Goal: Information Seeking & Learning: Learn about a topic

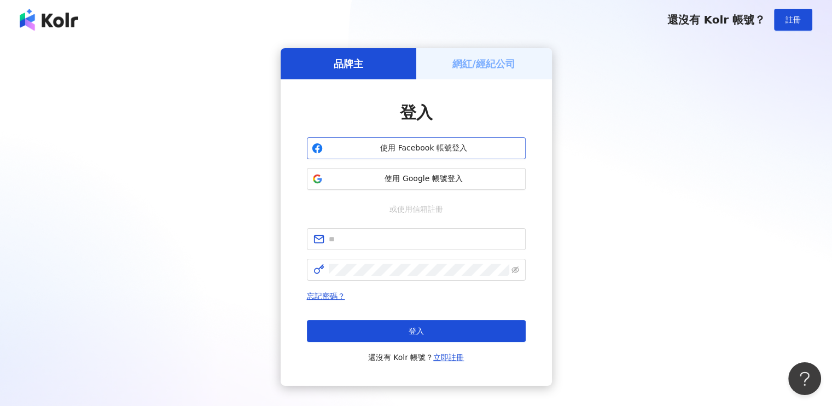
click at [468, 153] on span "使用 Facebook 帳號登入" at bounding box center [424, 148] width 194 height 11
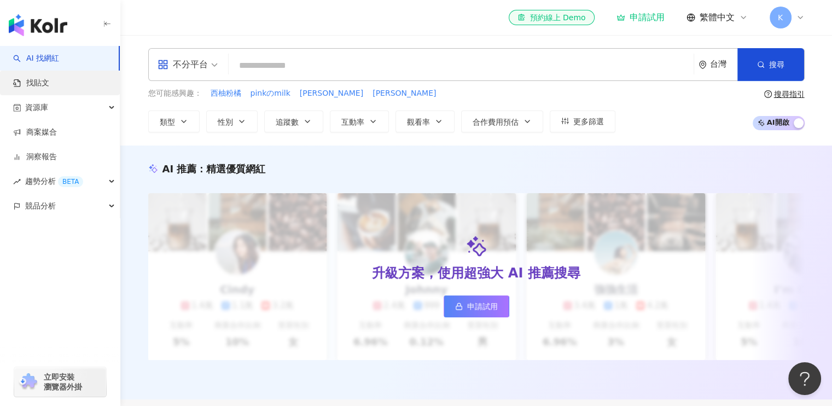
click at [49, 80] on link "找貼文" at bounding box center [31, 83] width 36 height 11
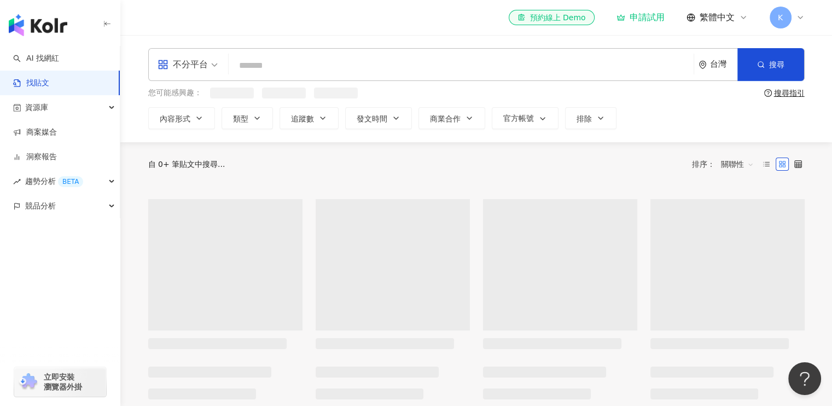
click at [47, 83] on link "找貼文" at bounding box center [31, 83] width 36 height 11
click at [297, 63] on input "search" at bounding box center [461, 66] width 456 height 24
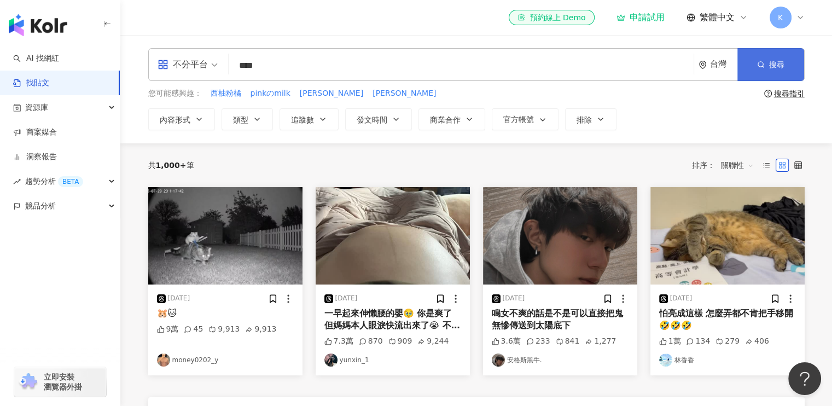
click at [766, 59] on button "搜尋" at bounding box center [770, 64] width 67 height 33
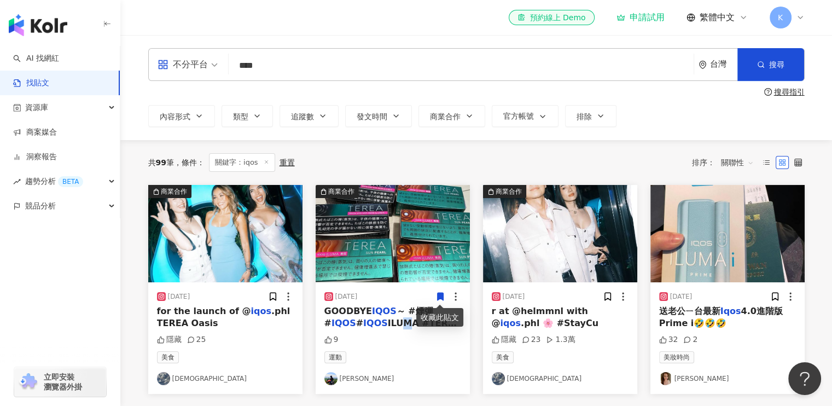
drag, startPoint x: 393, startPoint y: 315, endPoint x: 369, endPoint y: 323, distance: 25.2
click at [369, 323] on span "ILUMA #TEREA #" at bounding box center [392, 329] width 137 height 22
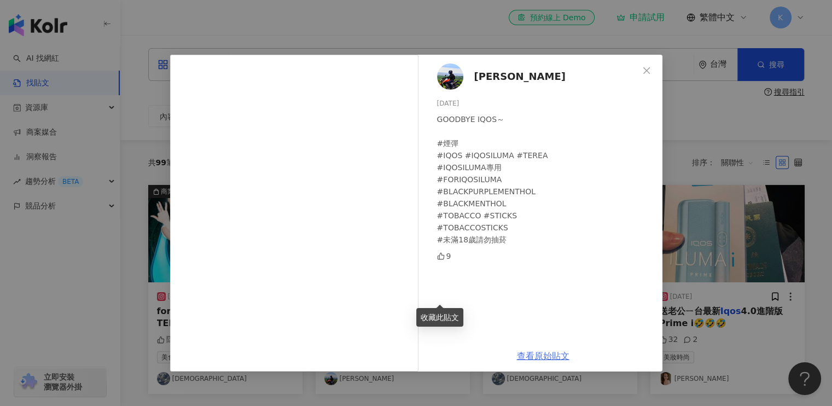
click at [542, 356] on link "查看原始貼文" at bounding box center [543, 355] width 52 height 10
click at [642, 70] on icon "close" at bounding box center [646, 70] width 9 height 9
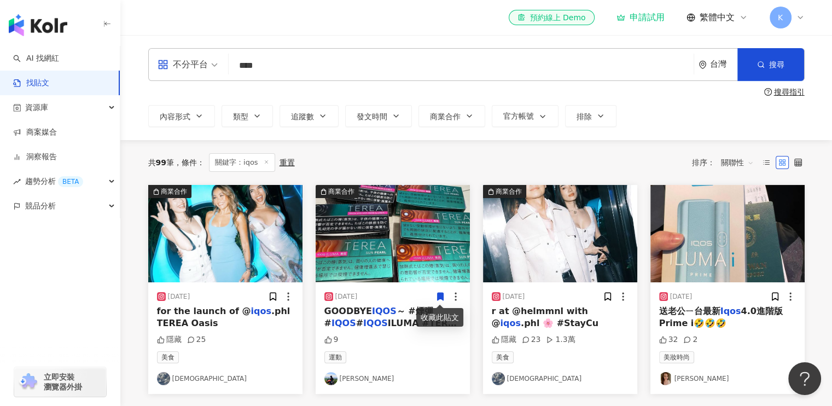
drag, startPoint x: 739, startPoint y: 310, endPoint x: 763, endPoint y: 315, distance: 24.7
click at [763, 315] on span "4.0進階版 Prime i🤣🤣🤣" at bounding box center [721, 317] width 124 height 22
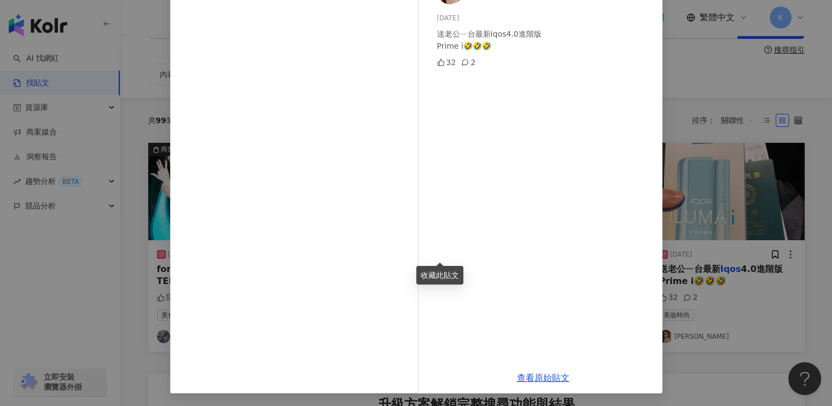
scroll to position [109, 0]
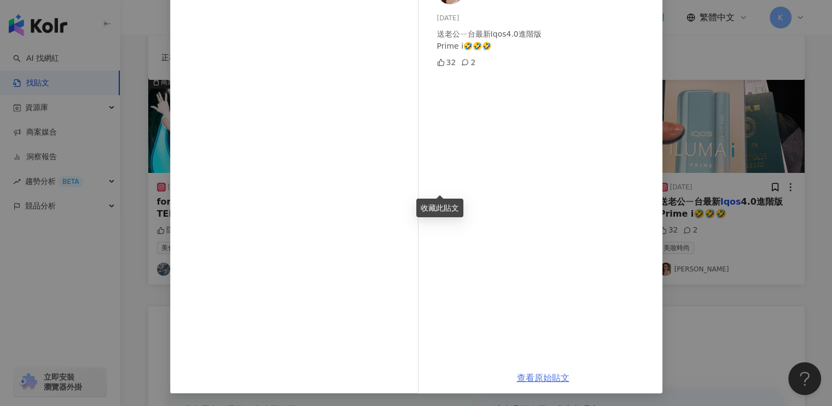
click at [549, 375] on link "查看原始貼文" at bounding box center [543, 377] width 52 height 10
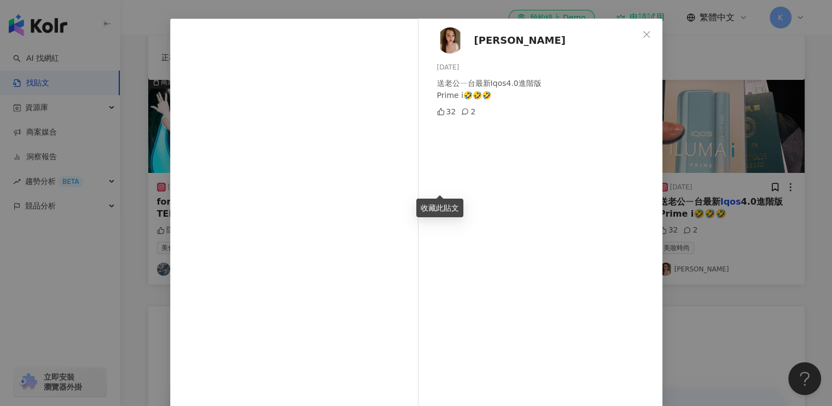
scroll to position [0, 0]
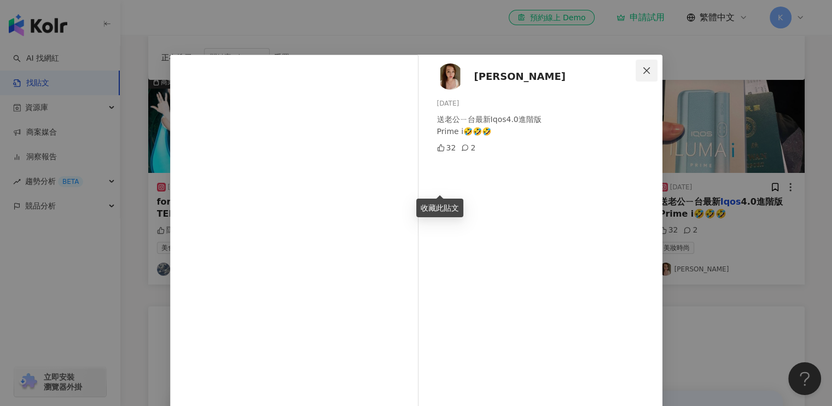
drag, startPoint x: 638, startPoint y: 63, endPoint x: 645, endPoint y: 111, distance: 48.6
click at [638, 63] on button "Close" at bounding box center [646, 71] width 22 height 22
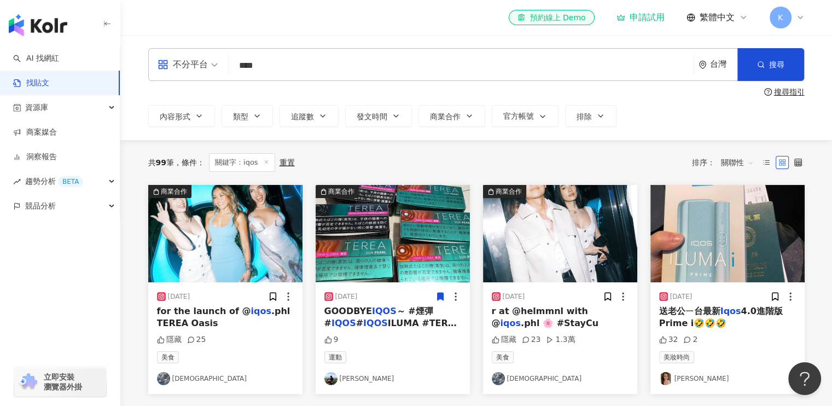
drag, startPoint x: 270, startPoint y: 68, endPoint x: 208, endPoint y: 66, distance: 61.8
click at [177, 60] on div "不分平台 iqos **** 台灣 搜尋" at bounding box center [476, 64] width 656 height 33
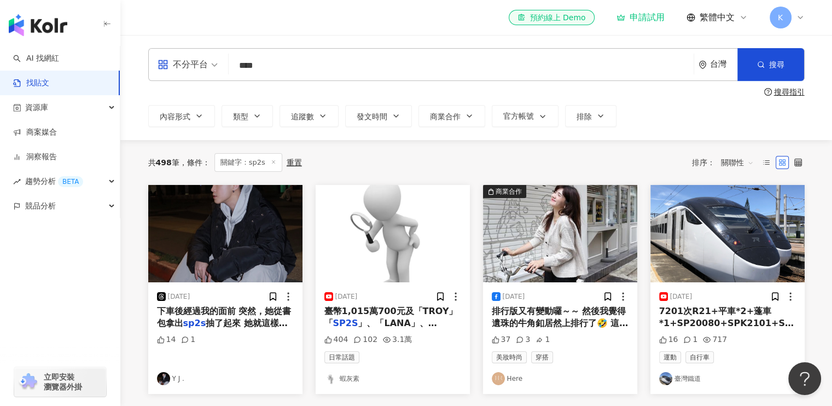
click at [205, 69] on div "不分平台" at bounding box center [182, 64] width 50 height 17
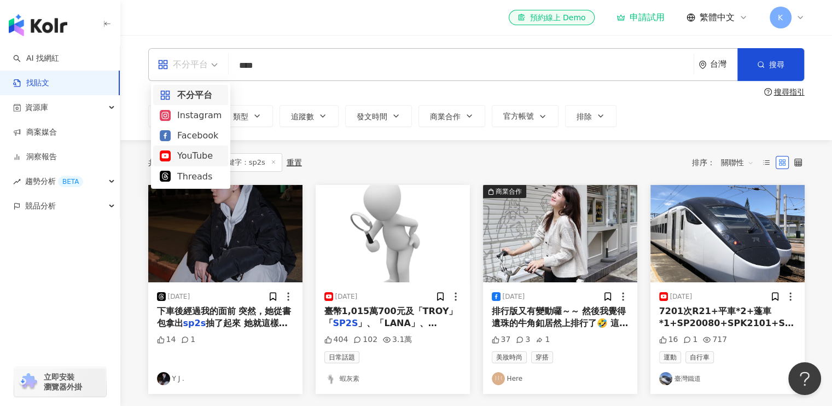
click at [189, 156] on div "YouTube" at bounding box center [191, 156] width 62 height 14
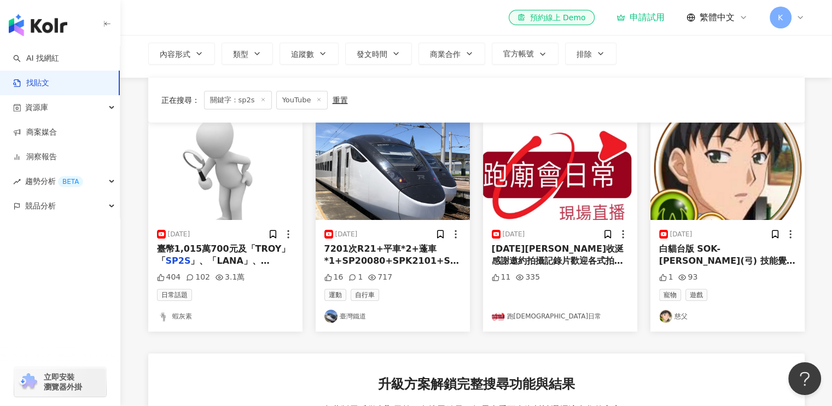
scroll to position [55, 0]
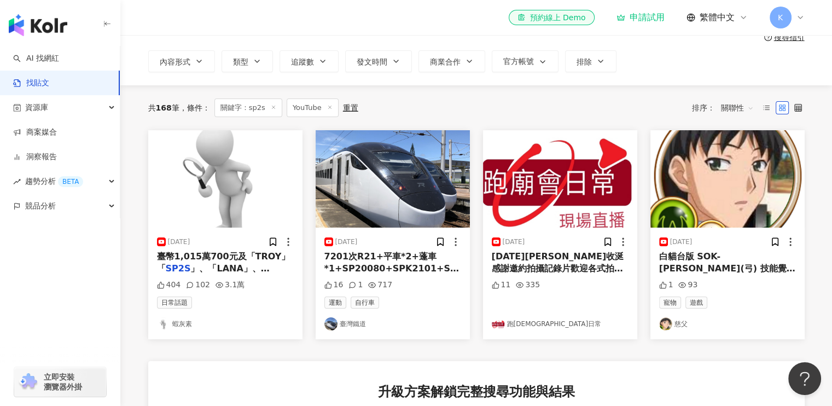
click at [241, 270] on span "」、「LANA」、「RELX」等" at bounding box center [213, 274] width 113 height 22
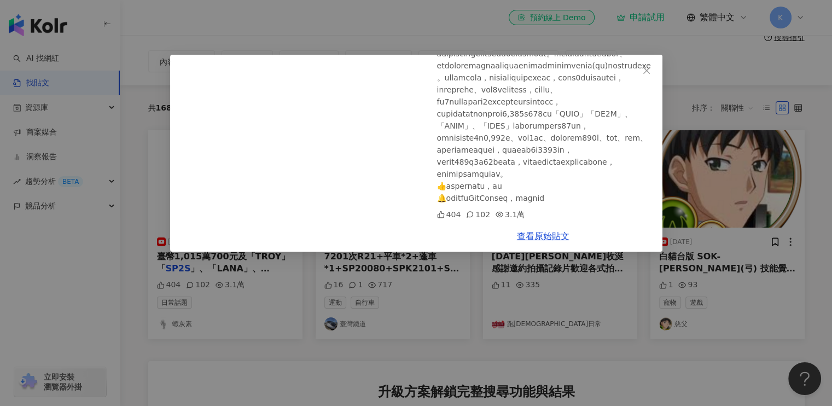
scroll to position [127, 0]
click at [640, 69] on span "Close" at bounding box center [646, 70] width 22 height 9
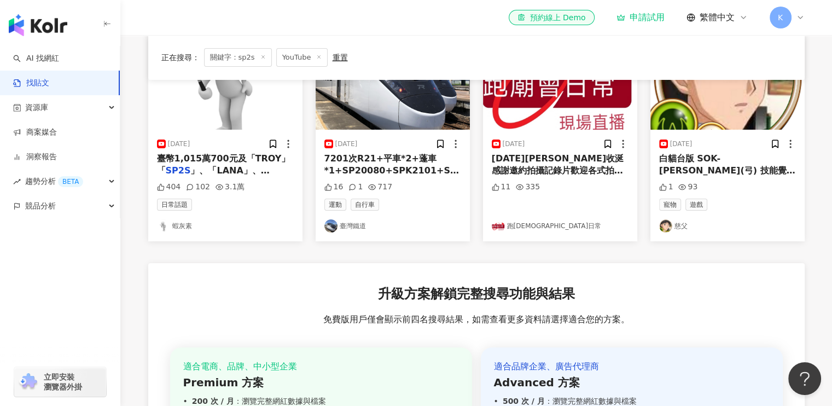
scroll to position [0, 0]
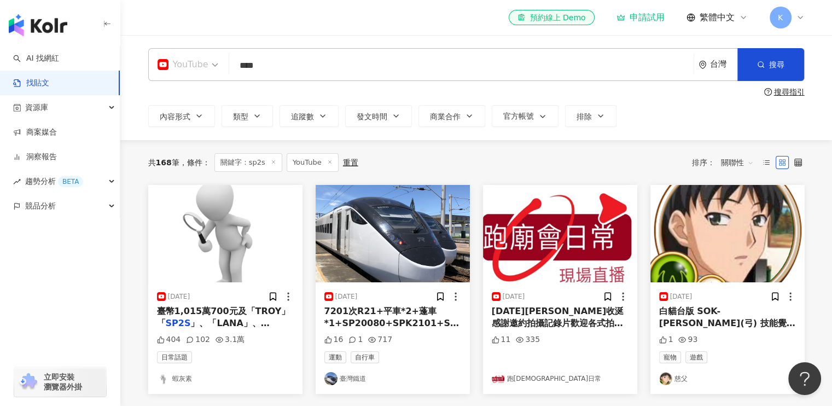
click at [210, 65] on span "YouTube" at bounding box center [187, 64] width 61 height 17
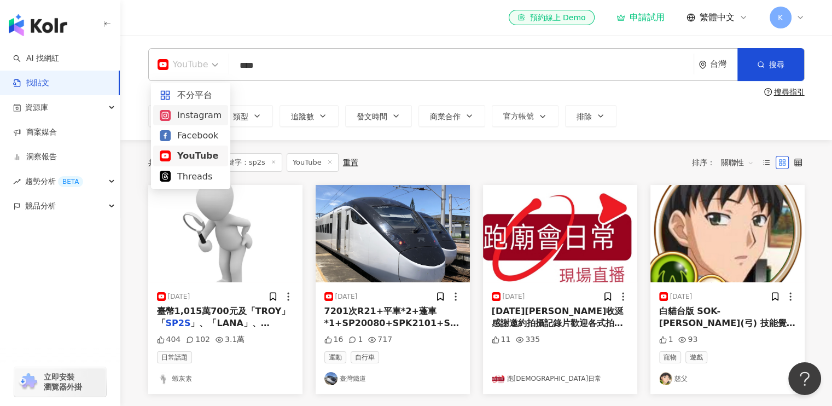
click at [191, 115] on div "Instagram" at bounding box center [191, 115] width 62 height 14
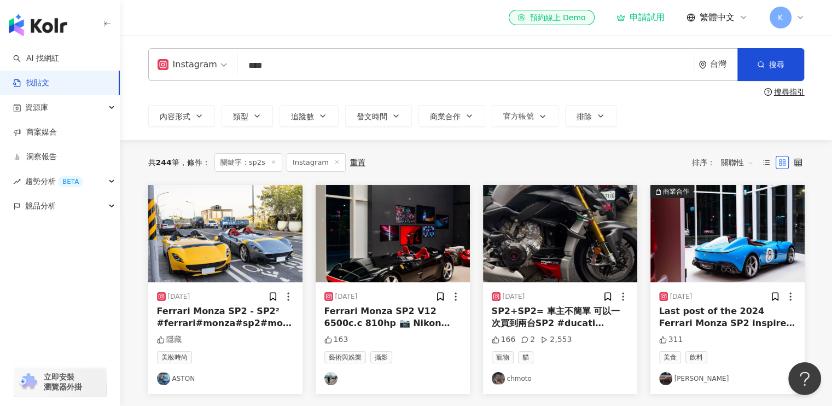
click at [297, 70] on input "****" at bounding box center [465, 66] width 447 height 24
type input "*"
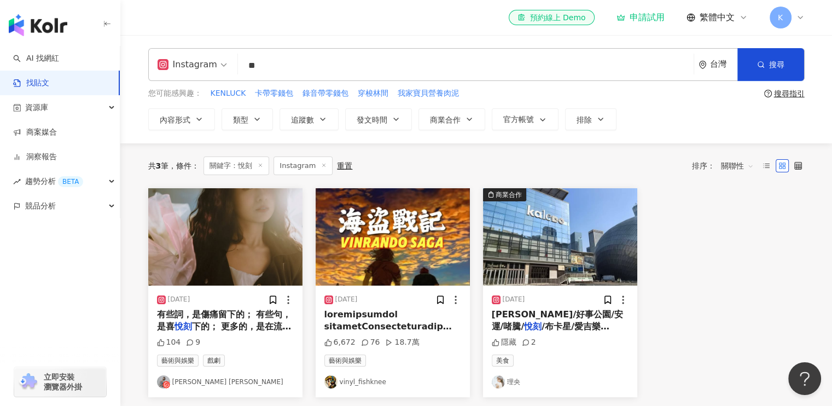
type input "*"
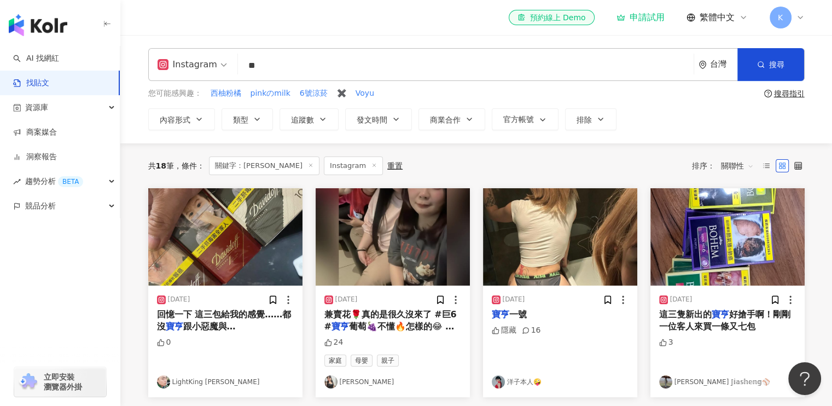
drag, startPoint x: 278, startPoint y: 63, endPoint x: 186, endPoint y: 54, distance: 91.8
click at [186, 54] on div "Instagram [PERSON_NAME] ** 台灣 搜尋" at bounding box center [476, 64] width 656 height 33
type input "*"
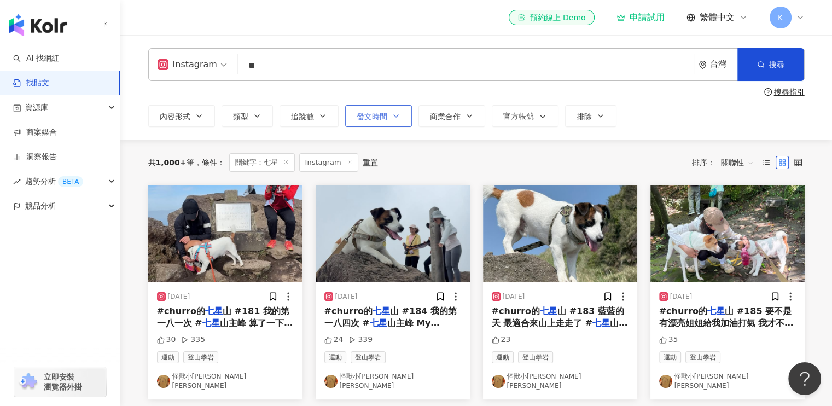
type input "*"
type input "**"
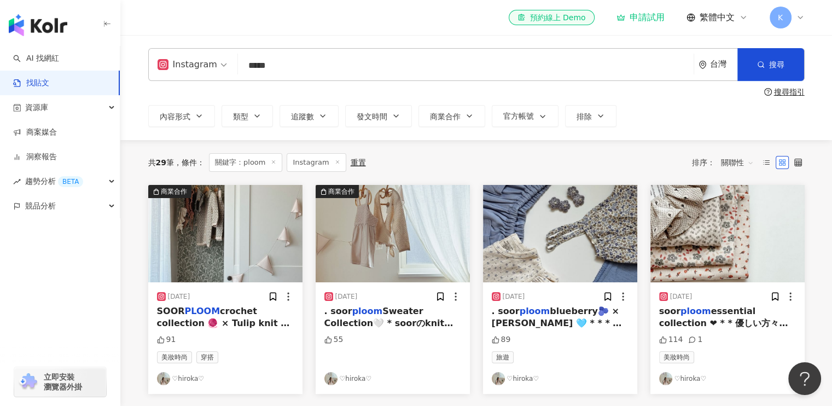
drag, startPoint x: 278, startPoint y: 68, endPoint x: 196, endPoint y: 61, distance: 82.4
click at [196, 61] on div "Instagram ploom ***** 台灣 搜尋" at bounding box center [476, 64] width 656 height 33
type input "*"
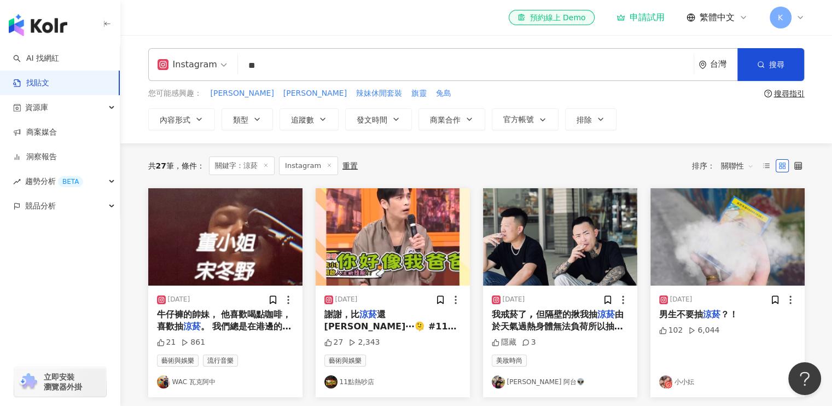
click at [711, 318] on mark "涼菸" at bounding box center [711, 314] width 17 height 10
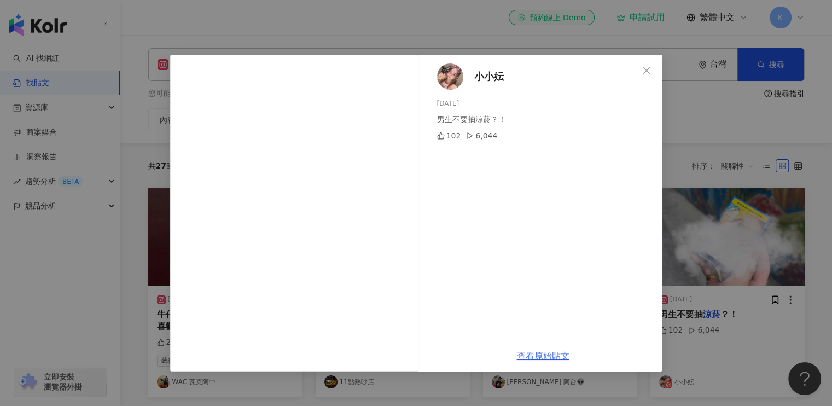
click at [535, 353] on link "查看原始貼文" at bounding box center [543, 355] width 52 height 10
click at [647, 73] on icon "close" at bounding box center [646, 70] width 9 height 9
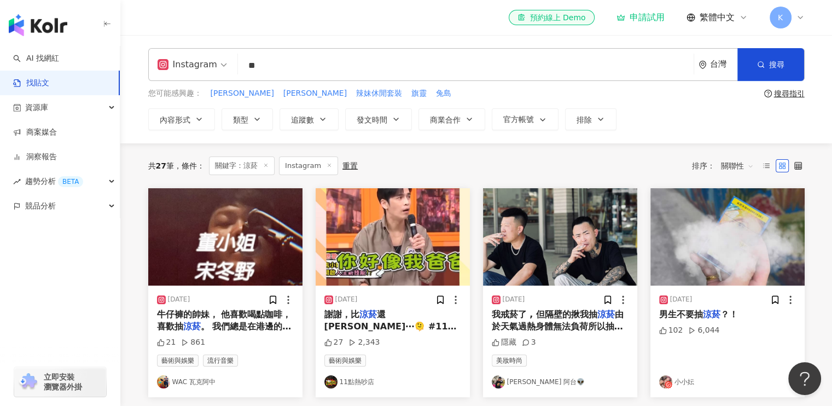
click at [302, 68] on input "**" at bounding box center [465, 66] width 447 height 24
type input "*"
type input "**"
